Goal: Task Accomplishment & Management: Manage account settings

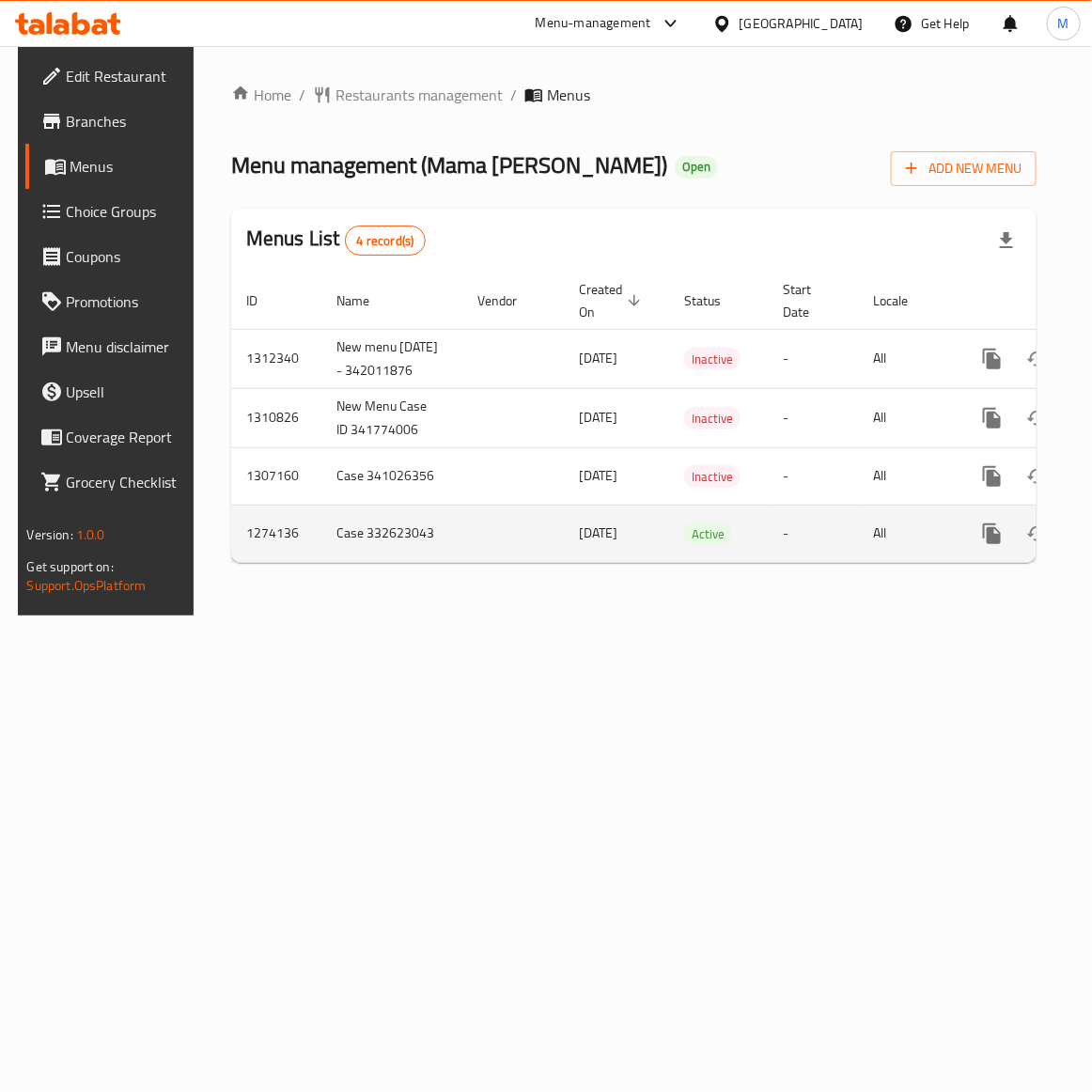
click at [268, 553] on td "1274136" at bounding box center [276, 533] width 91 height 58
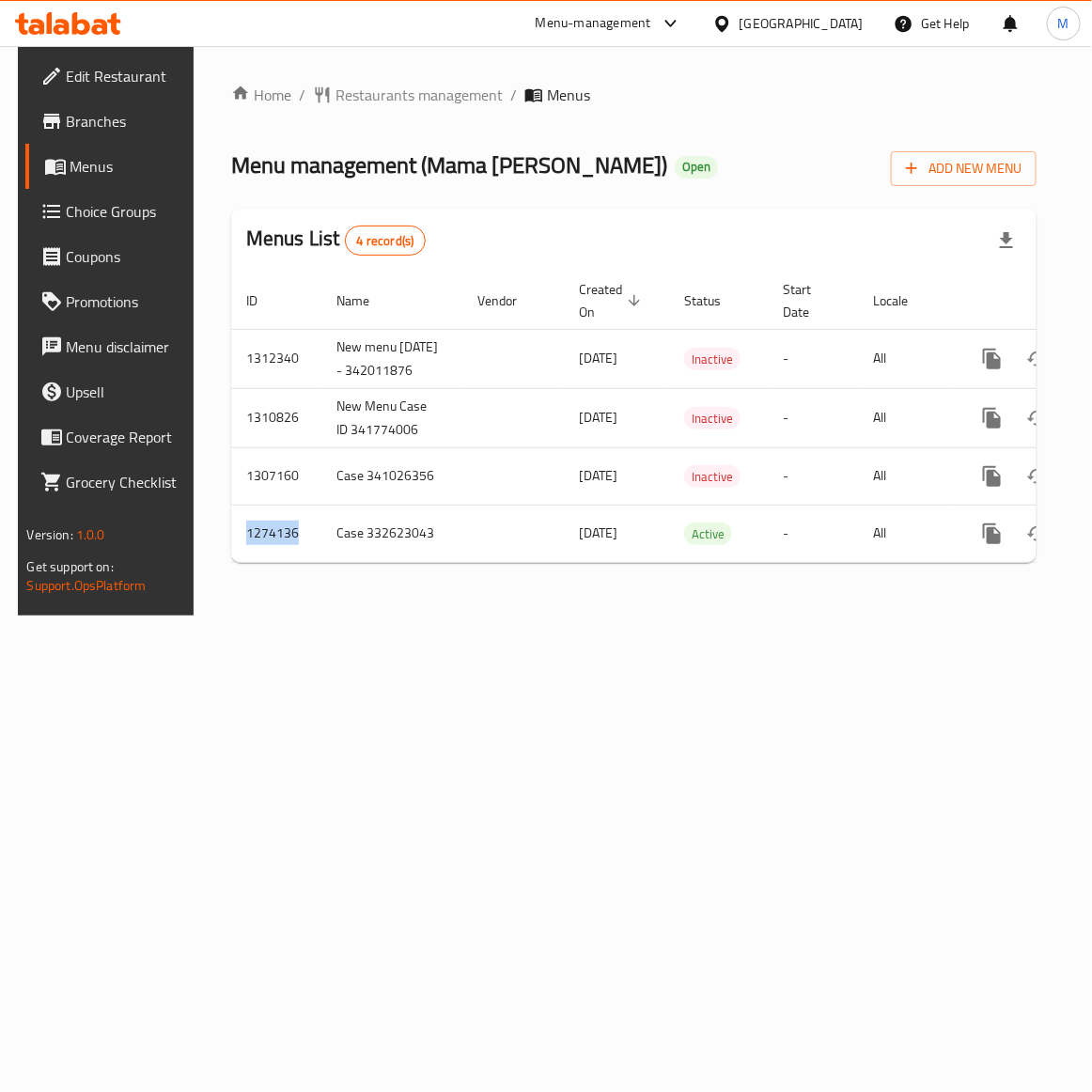
copy td "1274136"
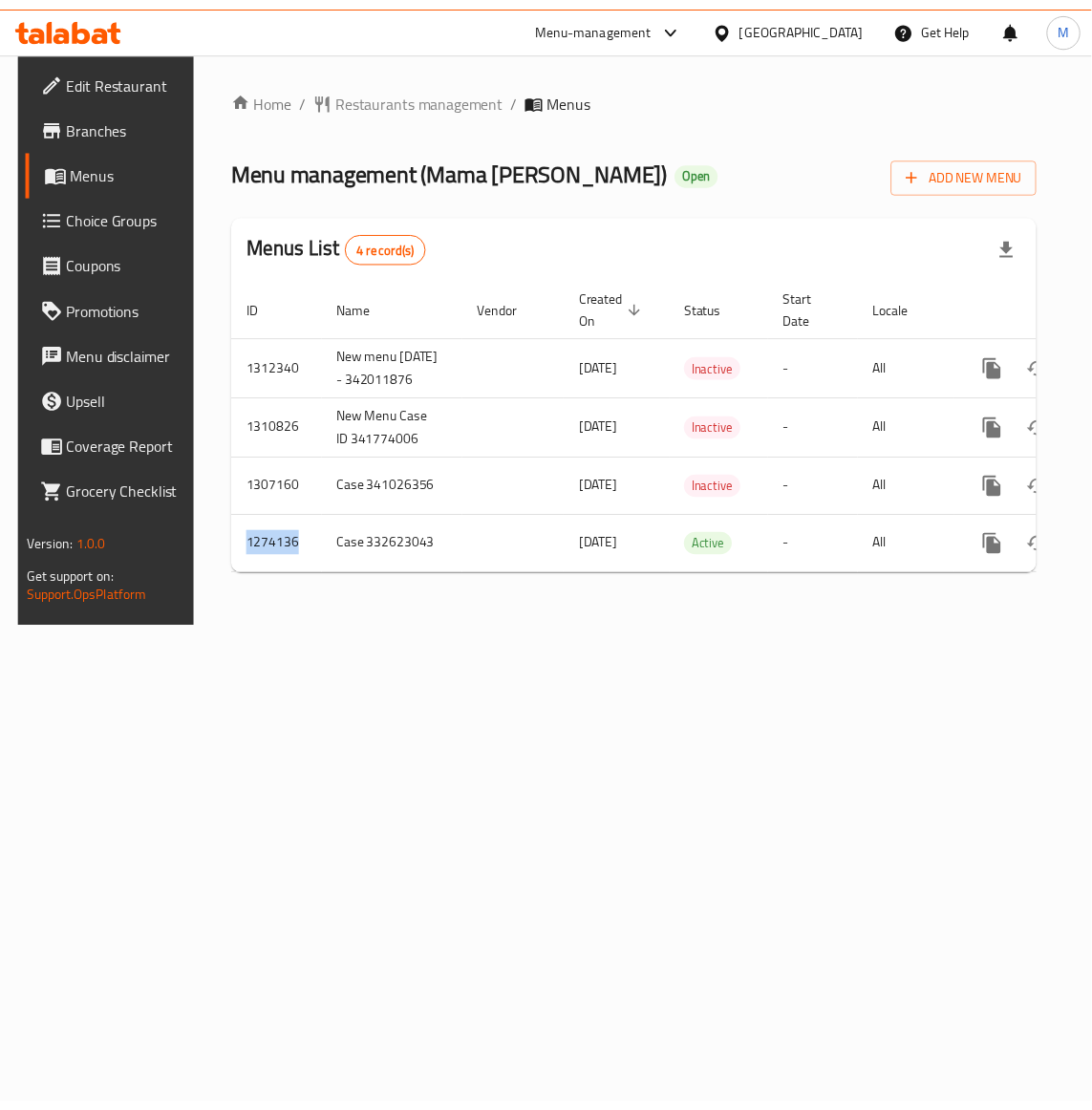
scroll to position [0, 100]
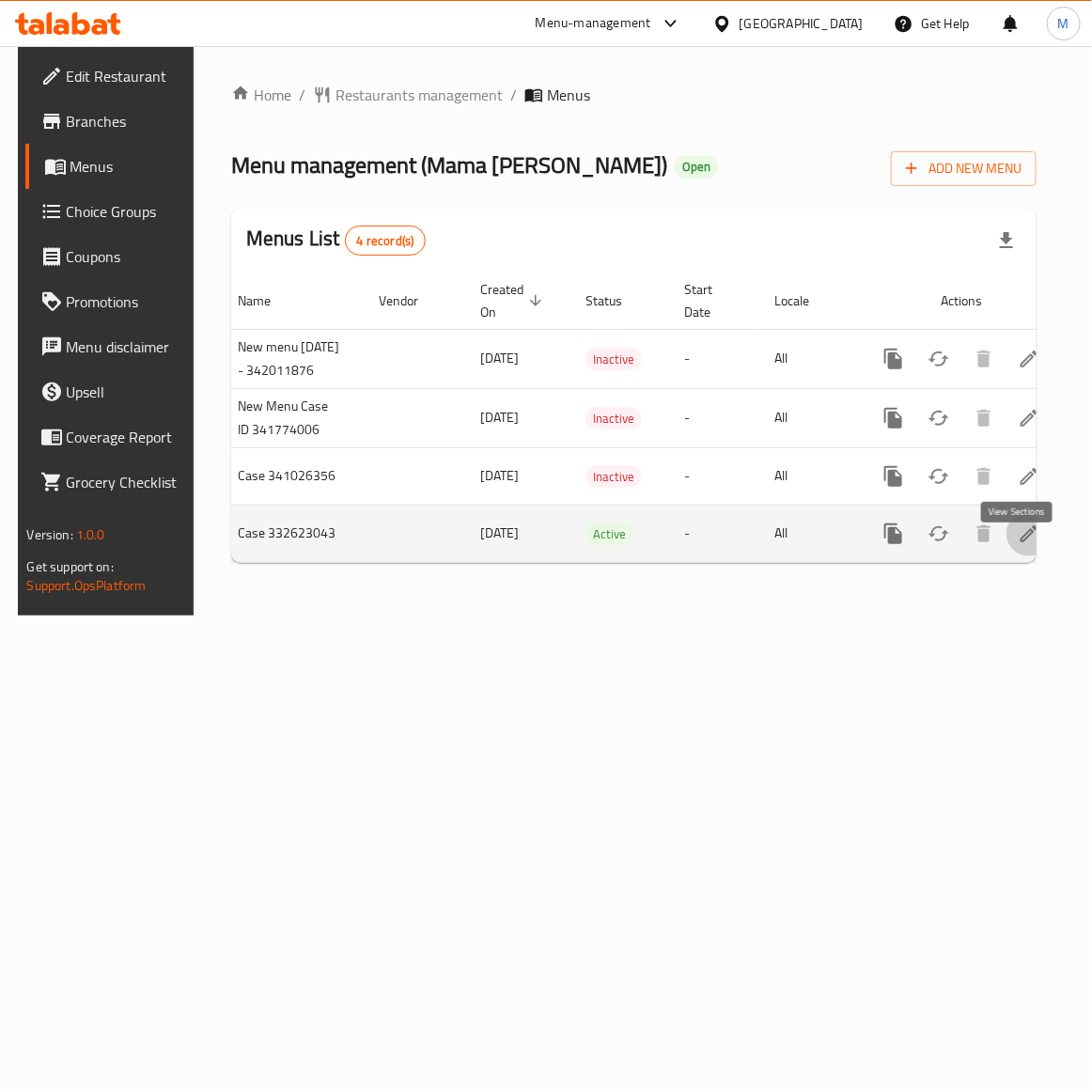
click at [1021, 545] on icon "enhanced table" at bounding box center [1029, 533] width 22 height 22
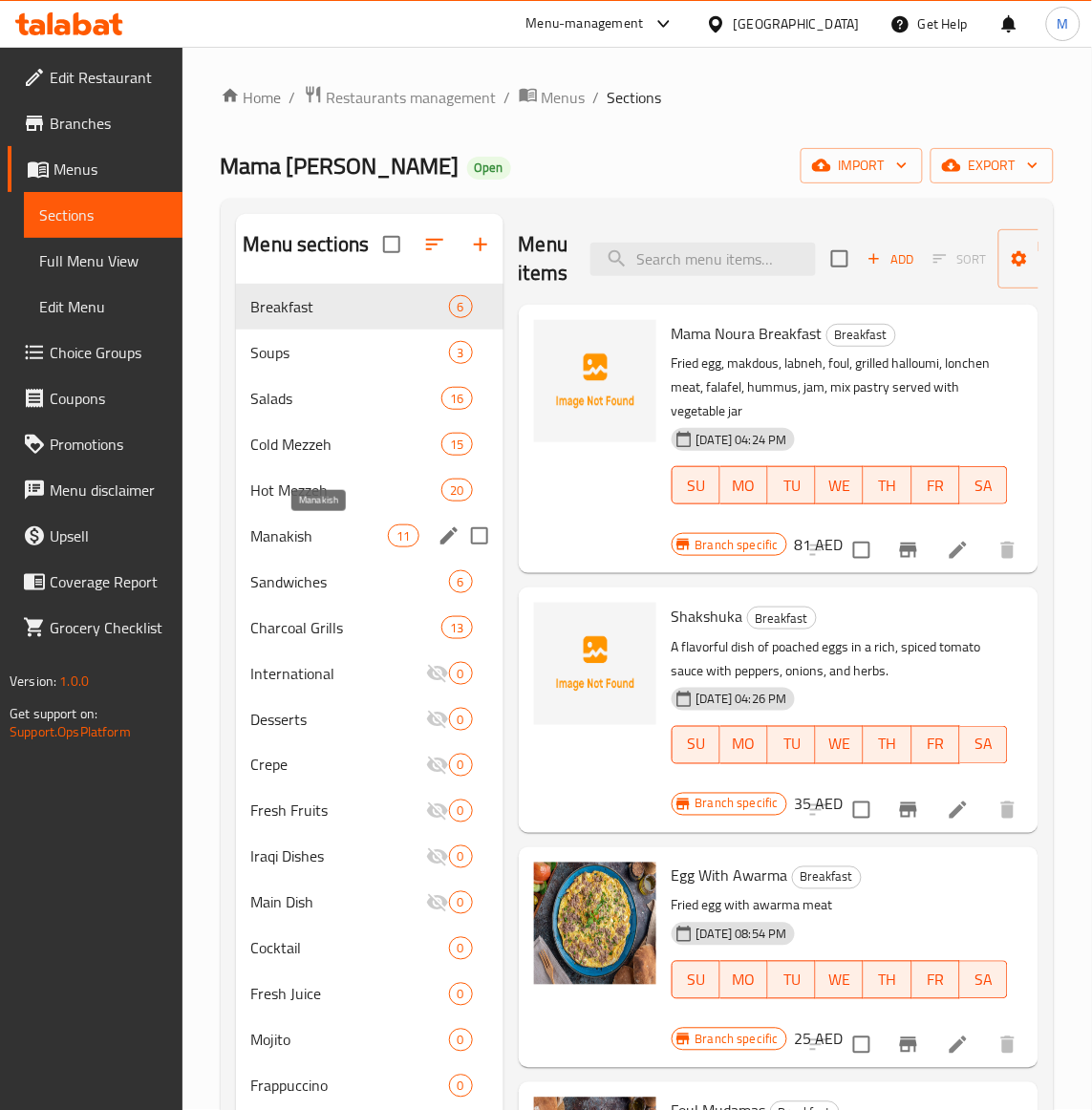
click at [293, 528] on span "Manakish" at bounding box center [319, 535] width 138 height 23
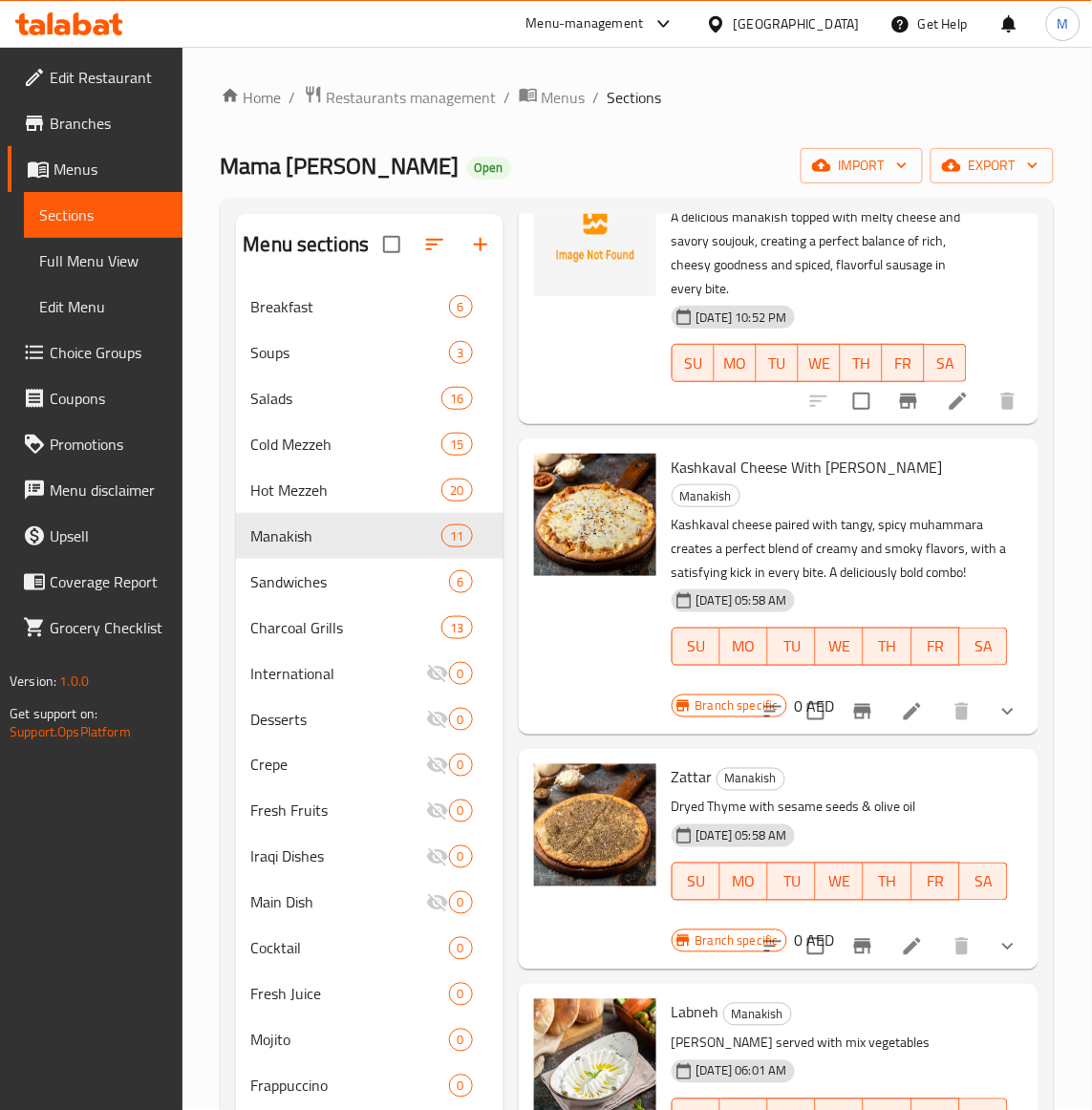
scroll to position [358, 0]
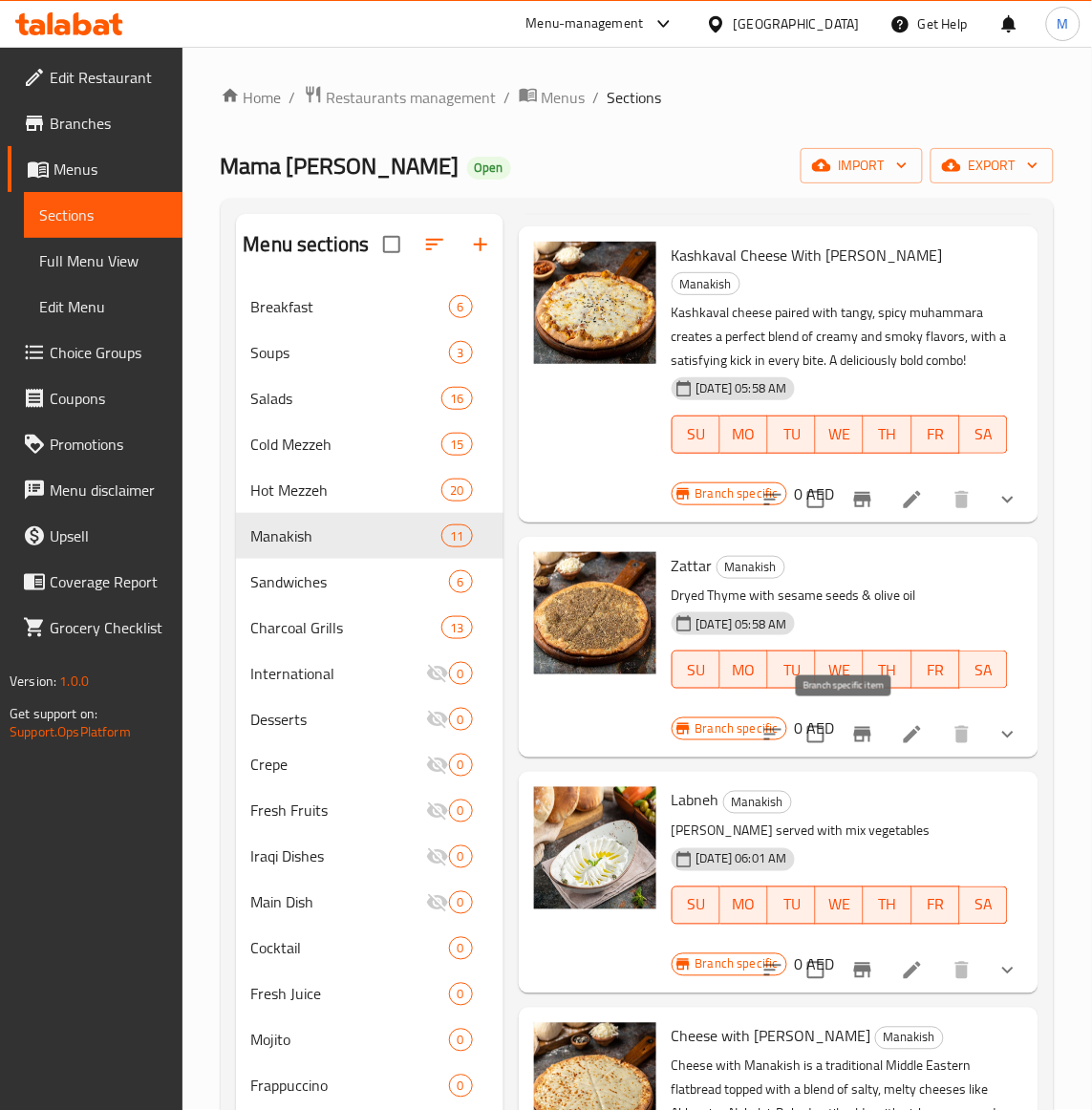
click at [853, 741] on icon "Branch-specific-item" at bounding box center [862, 734] width 23 height 23
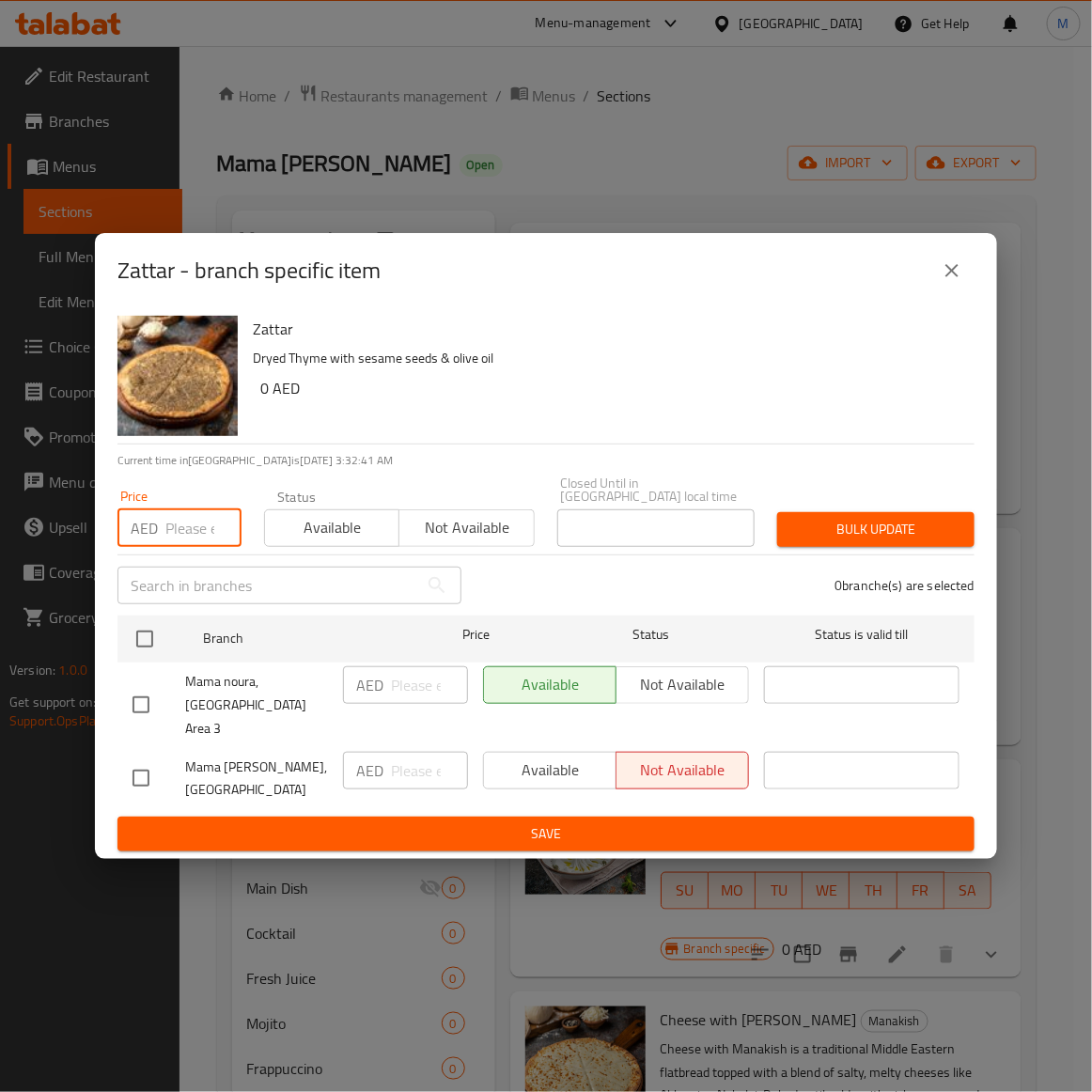
click at [176, 531] on input "number" at bounding box center [204, 527] width 76 height 38
paste input "27"
type input "27"
click at [575, 489] on div "Closed Until in United Arab Emirates local time Closed Until in United Arab Emi…" at bounding box center [656, 512] width 197 height 70
click at [536, 341] on h6 "Zattar" at bounding box center [605, 329] width 707 height 26
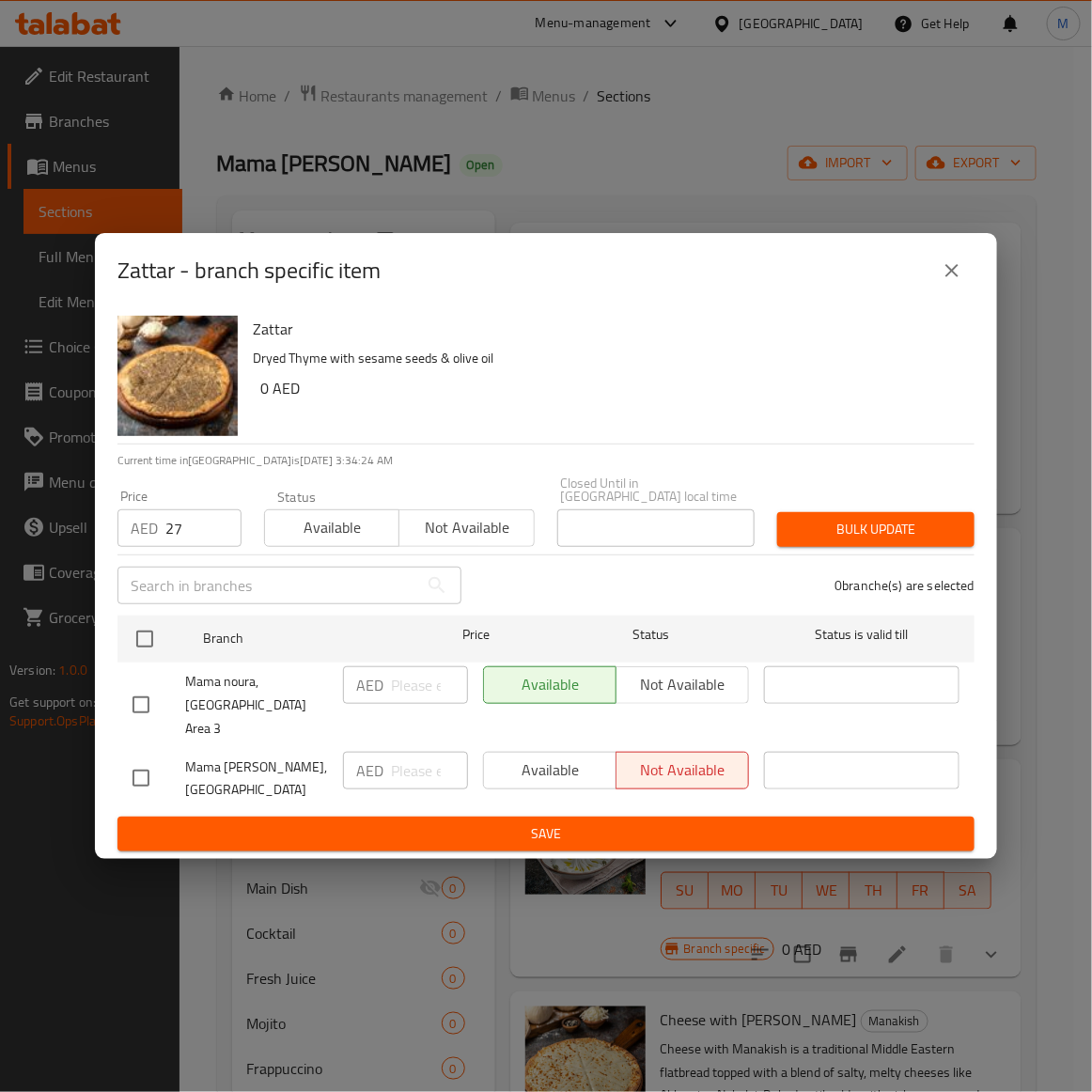
click at [130, 764] on input "checkbox" at bounding box center [140, 778] width 39 height 39
checkbox input "true"
click at [317, 533] on span "Available" at bounding box center [332, 527] width 119 height 27
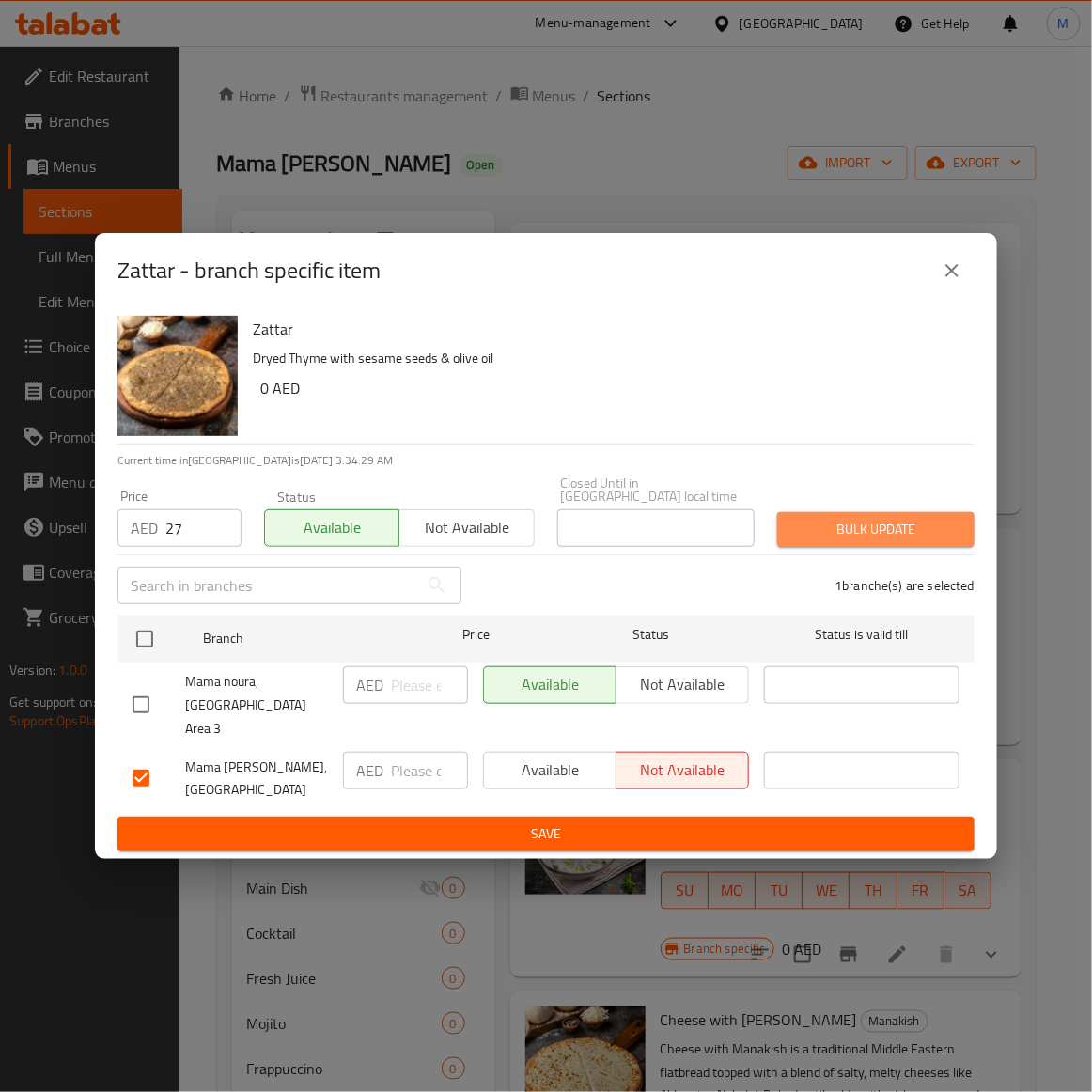
click at [874, 541] on span "Bulk update" at bounding box center [876, 529] width 168 height 23
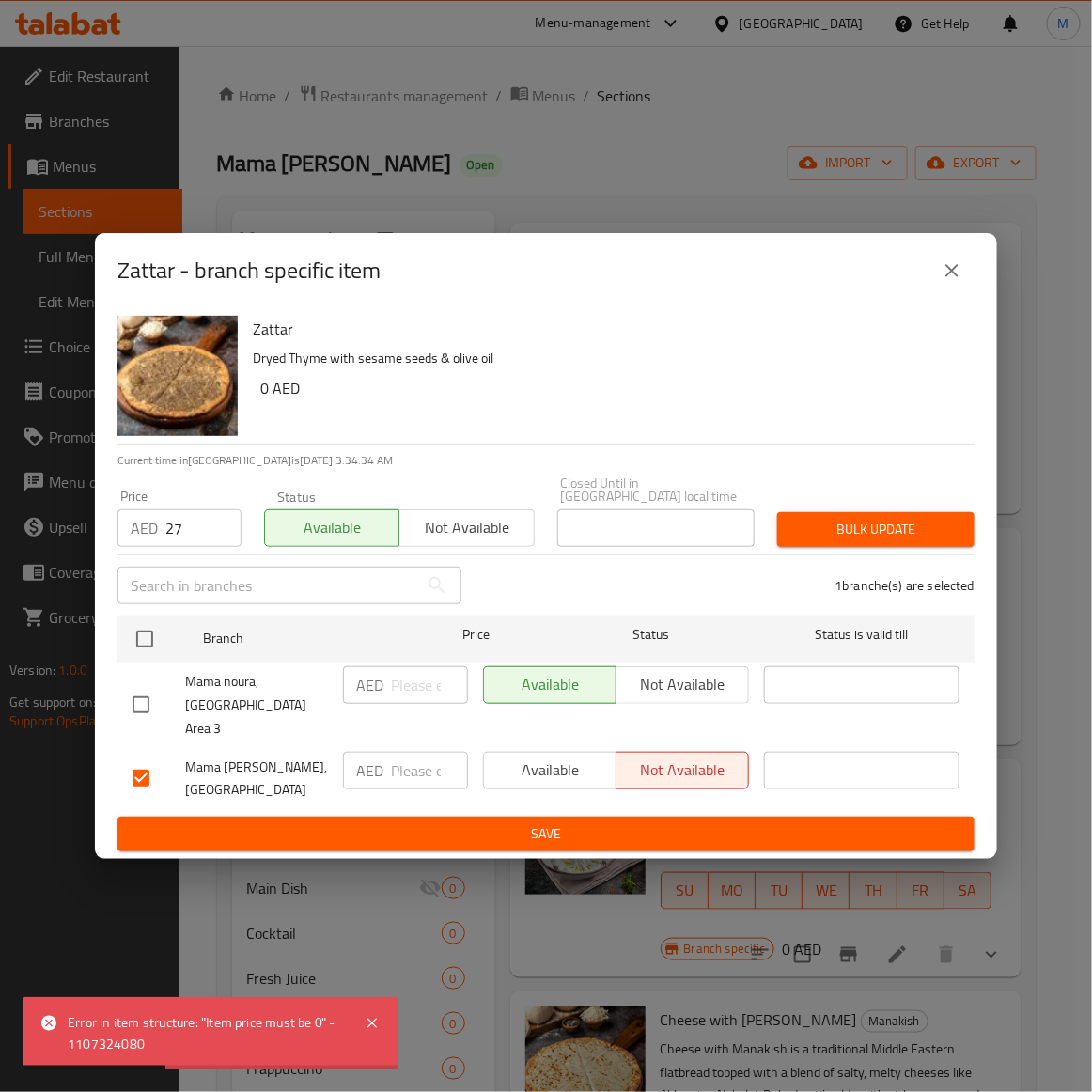
click at [966, 288] on button "close" at bounding box center [952, 270] width 45 height 45
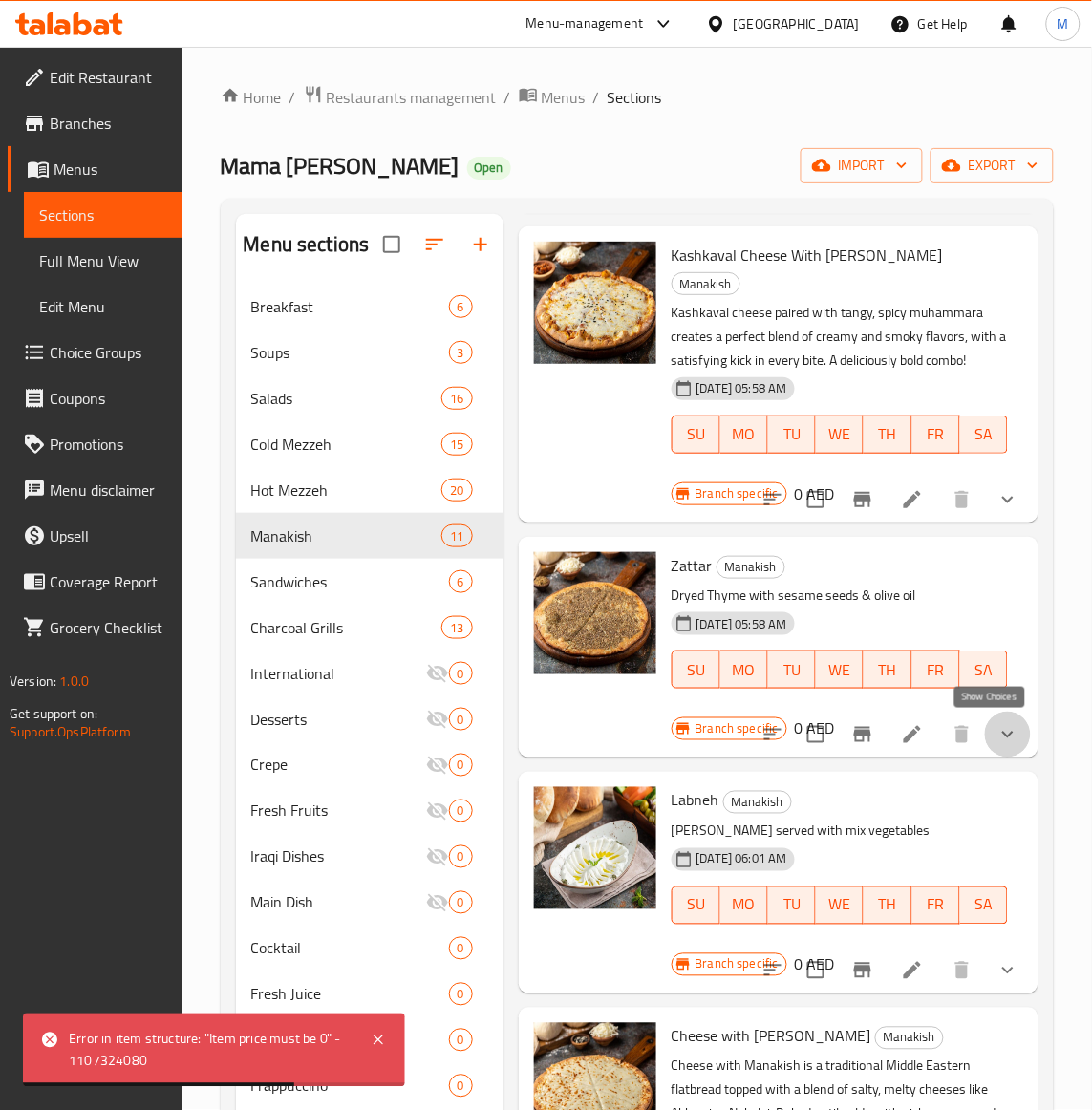
click at [996, 725] on icon "show more" at bounding box center [1007, 734] width 23 height 23
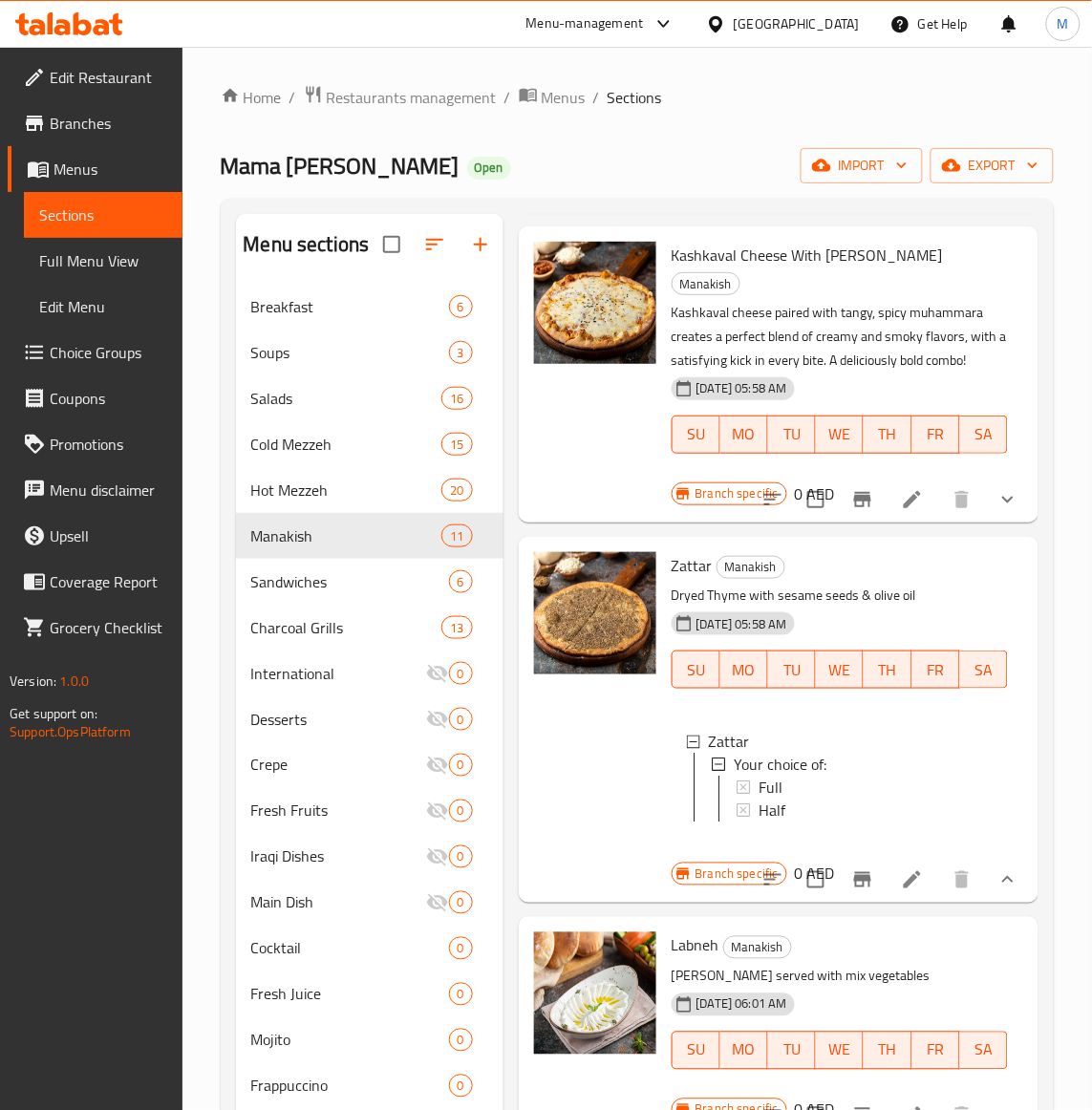
click at [483, 155] on div "Mama Noura Open import export" at bounding box center [637, 166] width 832 height 36
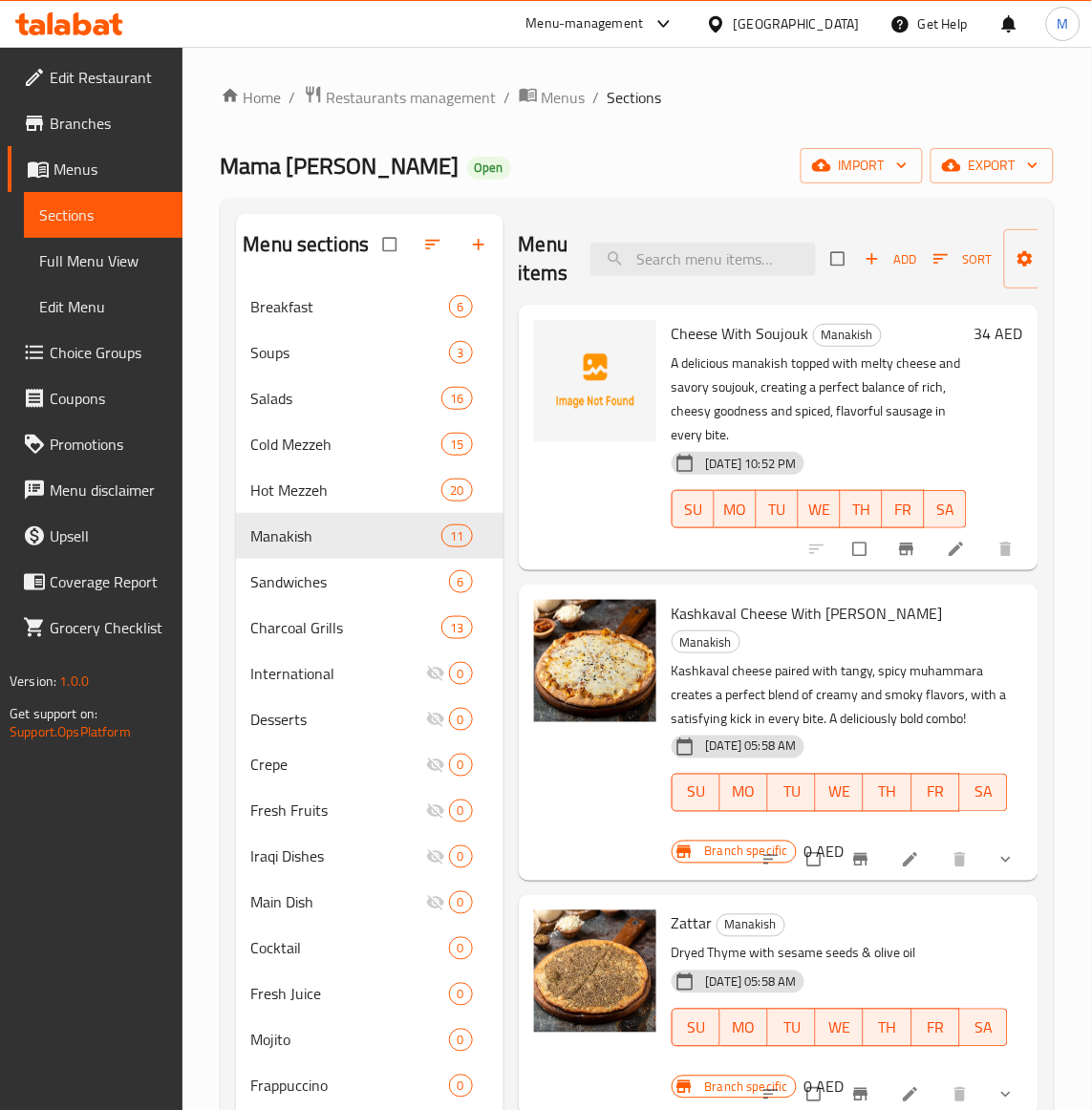
click at [89, 124] on span "Branches" at bounding box center [108, 123] width 118 height 23
